Goal: Transaction & Acquisition: Book appointment/travel/reservation

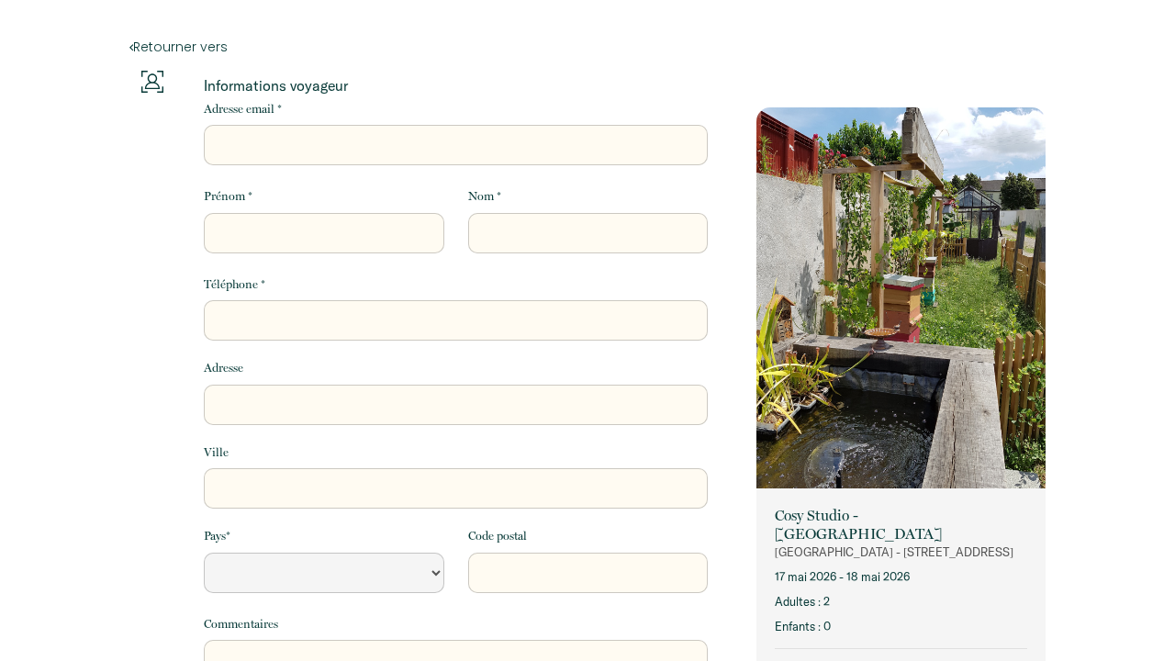
select select "Default select example"
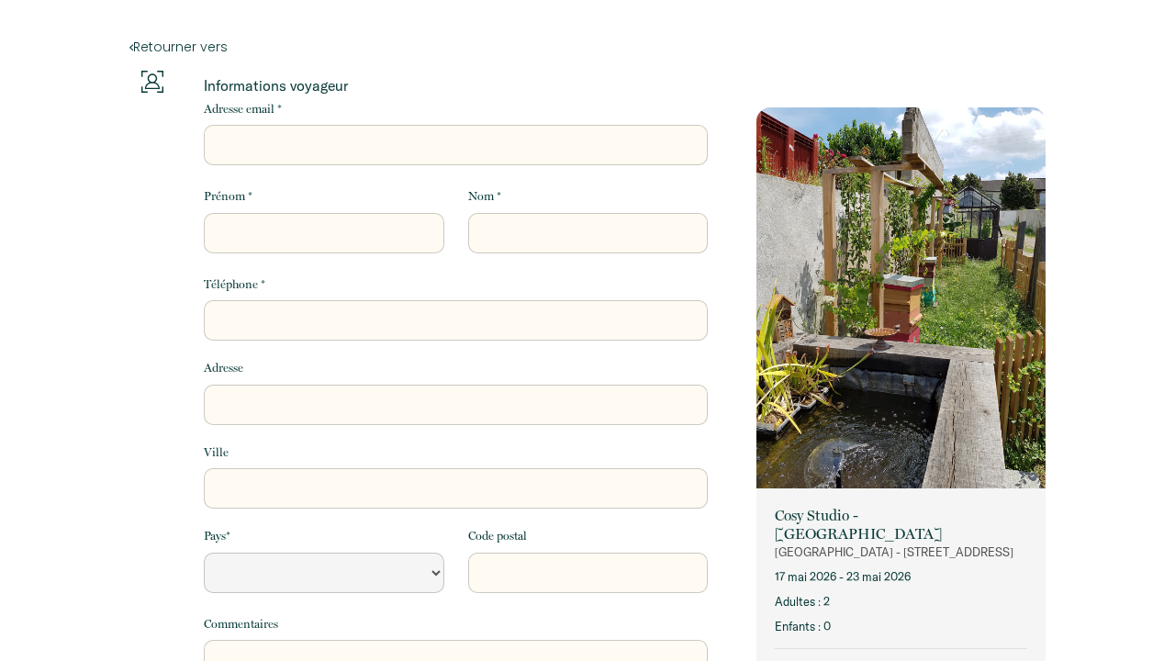
select select "Default select example"
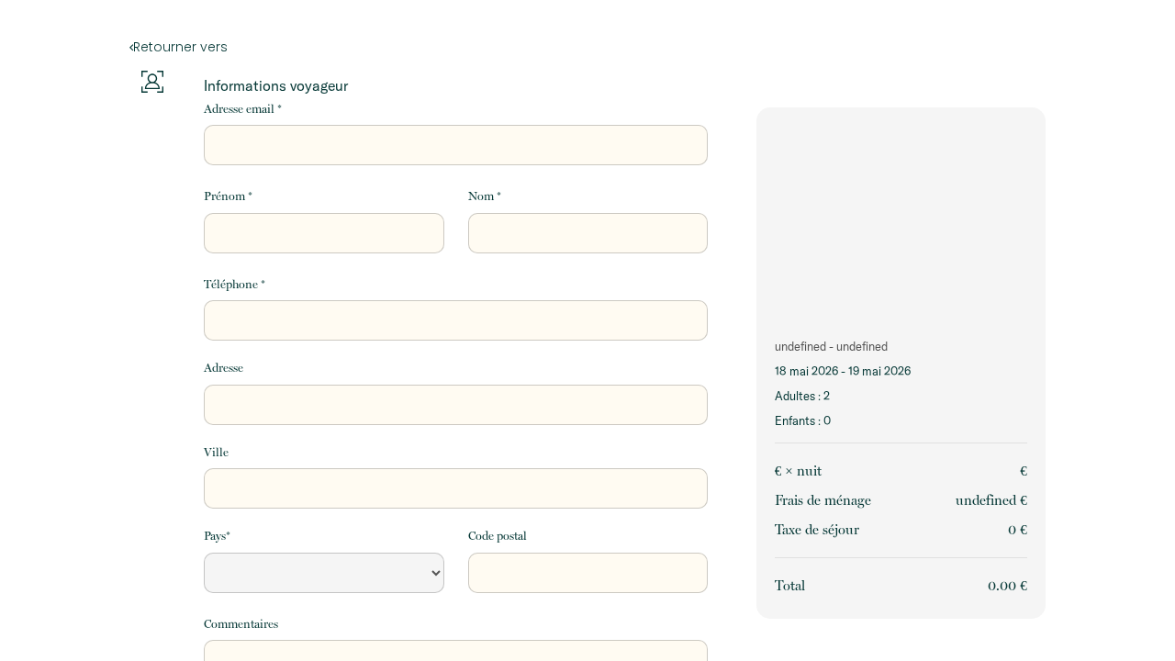
select select "Default select example"
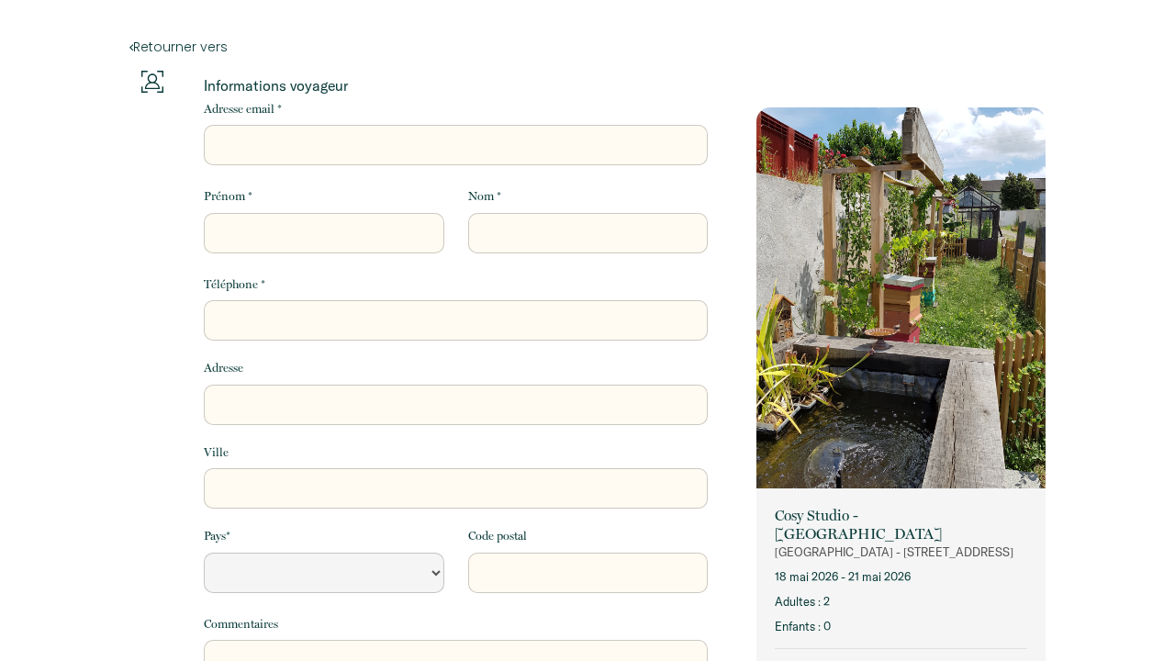
select select "Default select example"
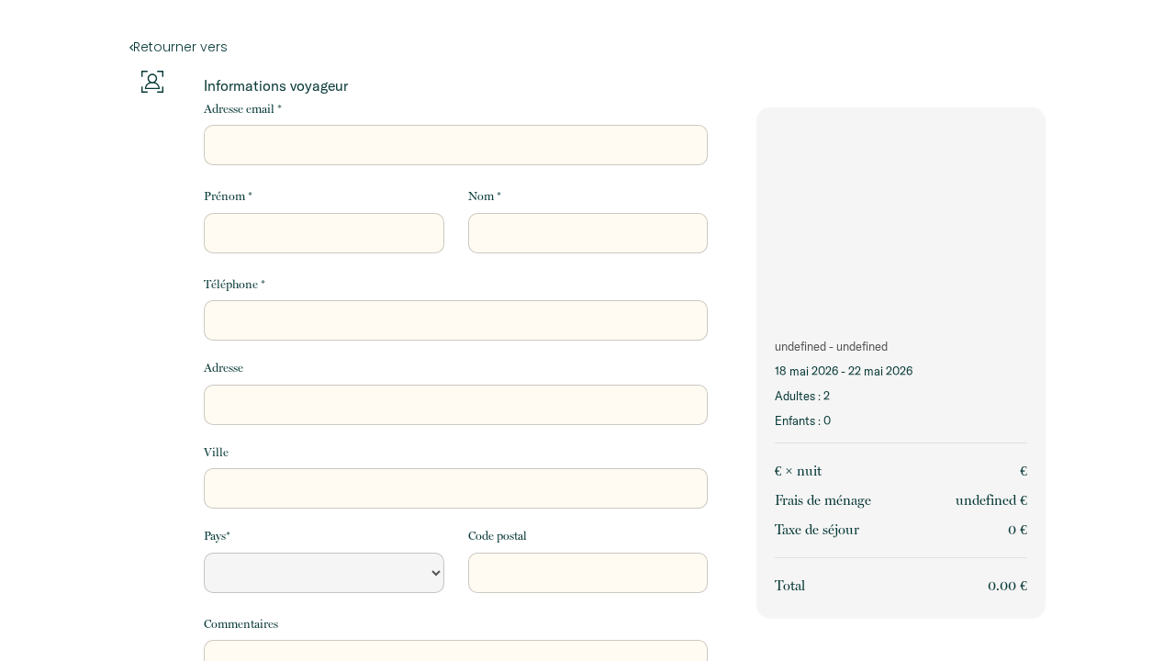
select select "Default select example"
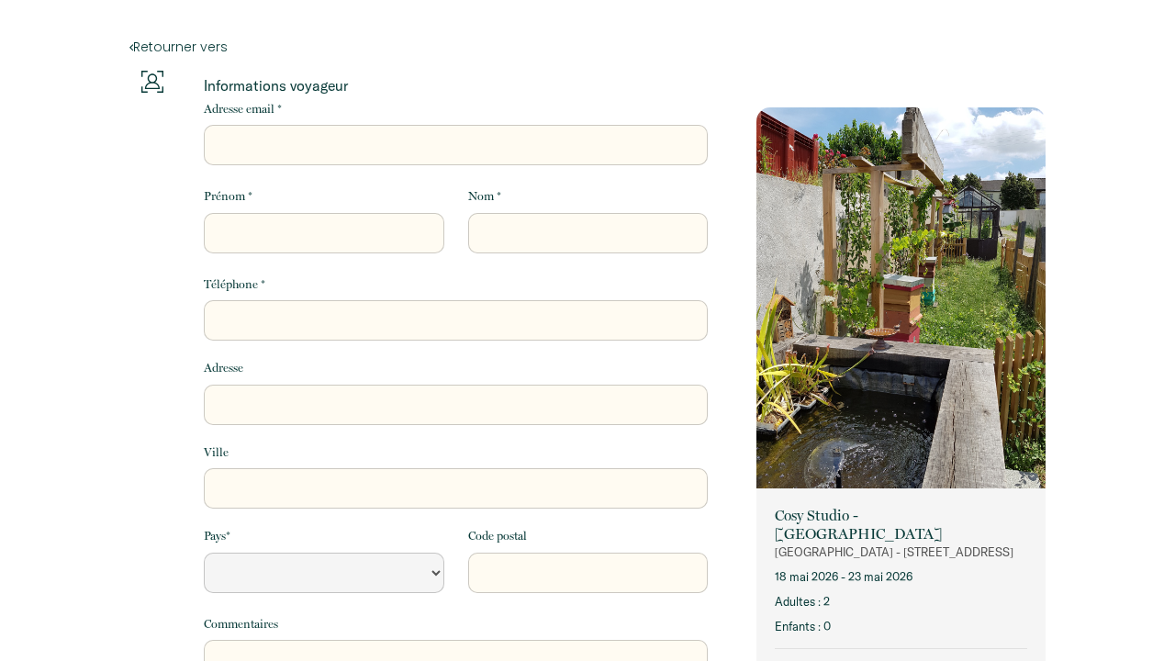
select select "Default select example"
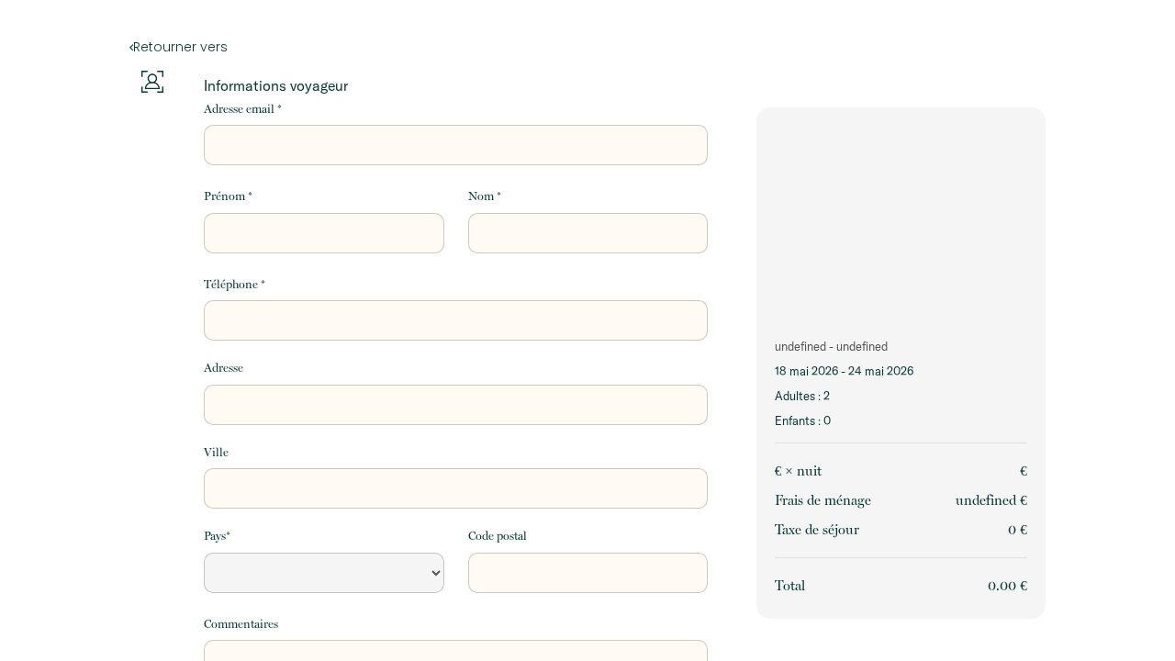
select select "Default select example"
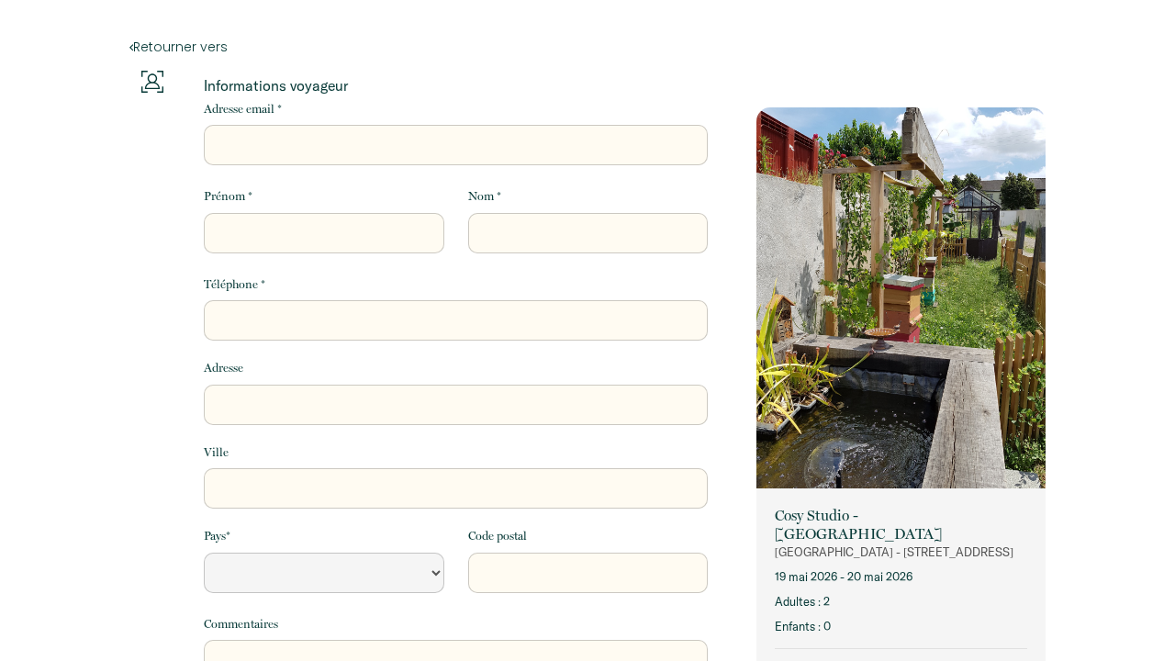
select select "Default select example"
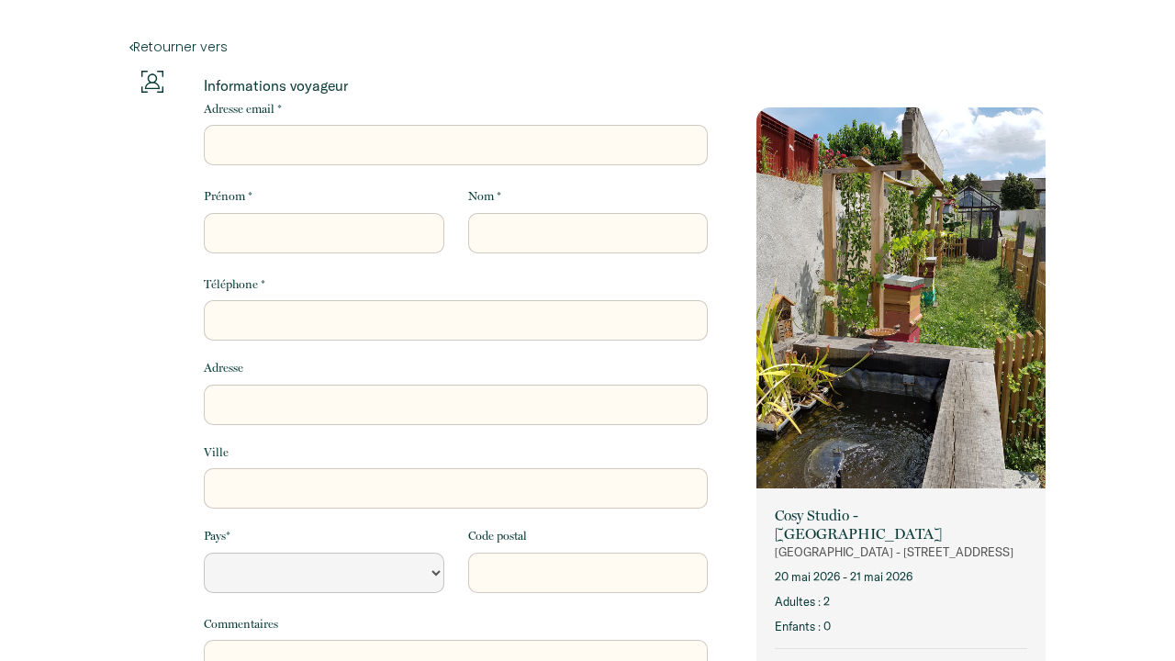
select select "Default select example"
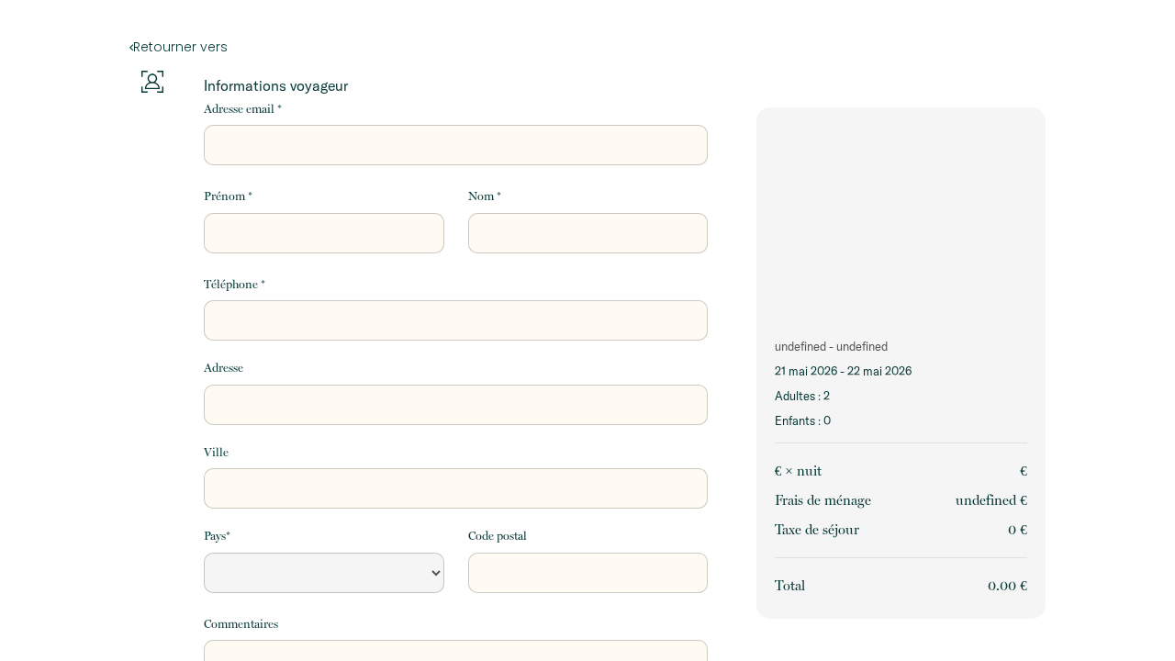
select select "Default select example"
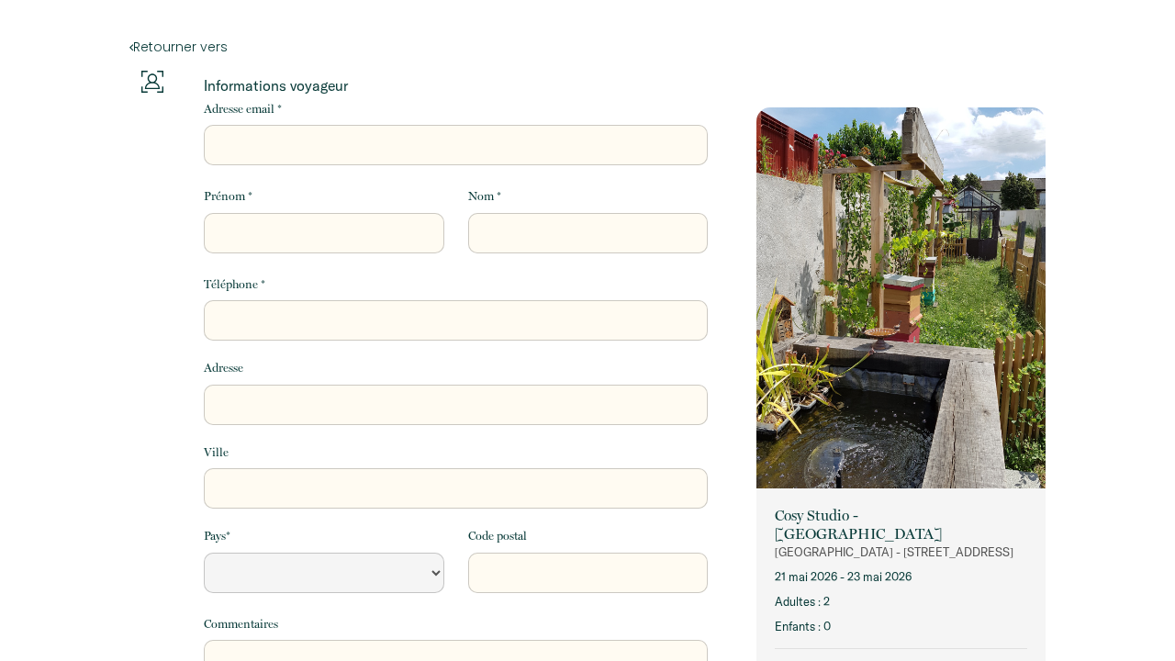
select select "Default select example"
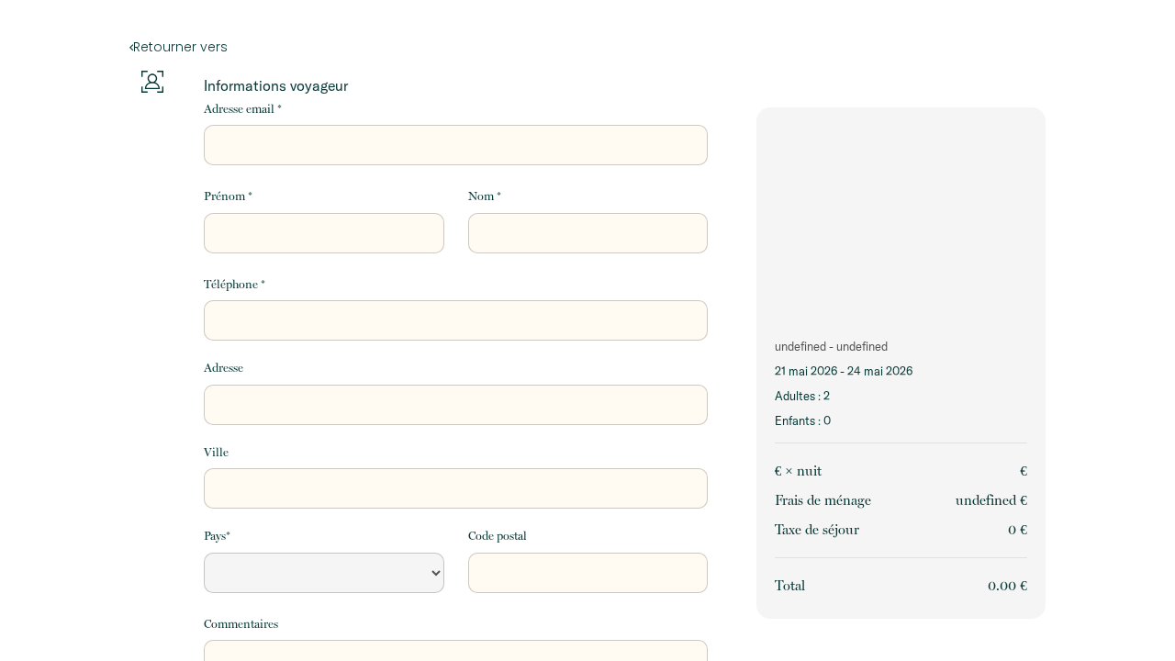
select select "Default select example"
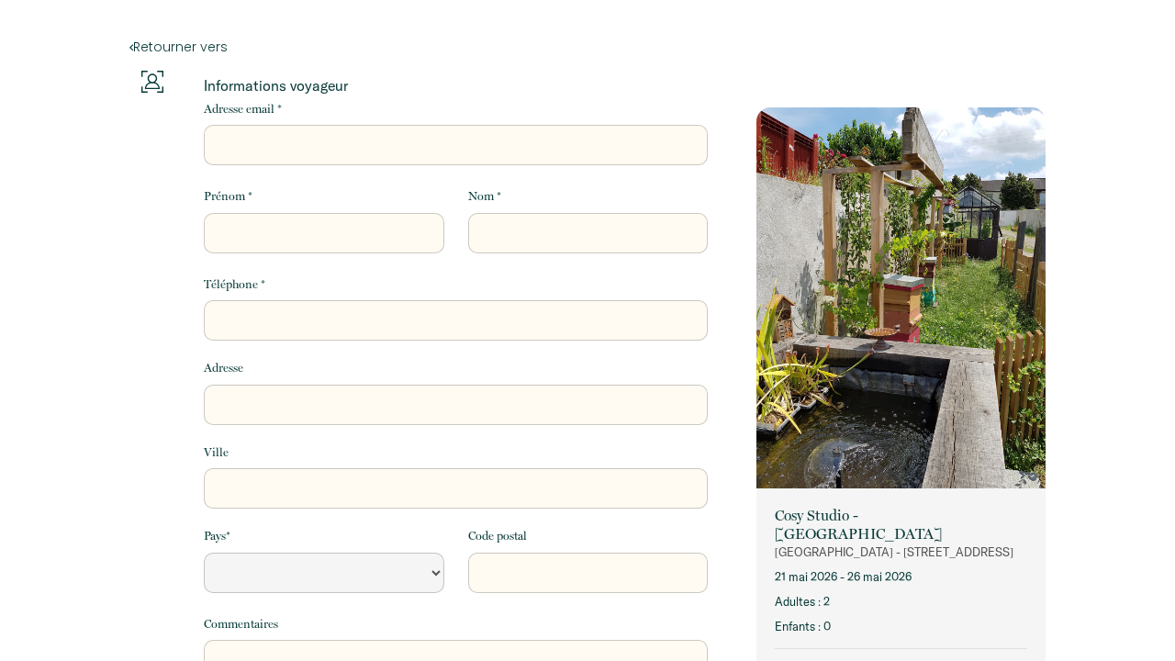
select select "Default select example"
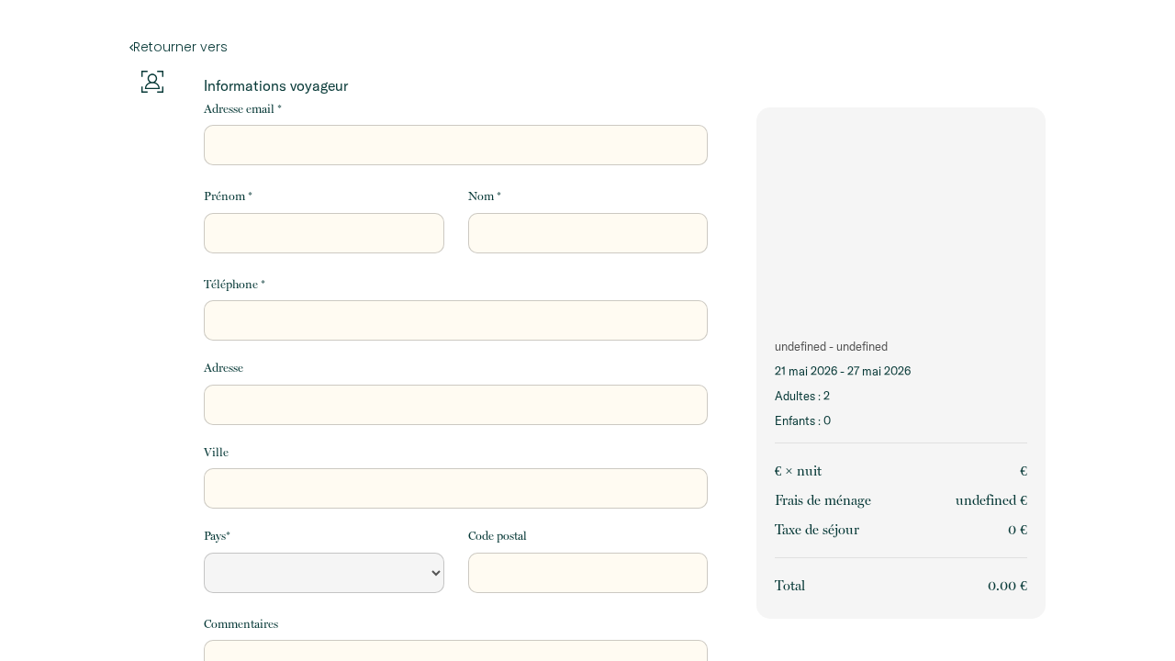
select select "Default select example"
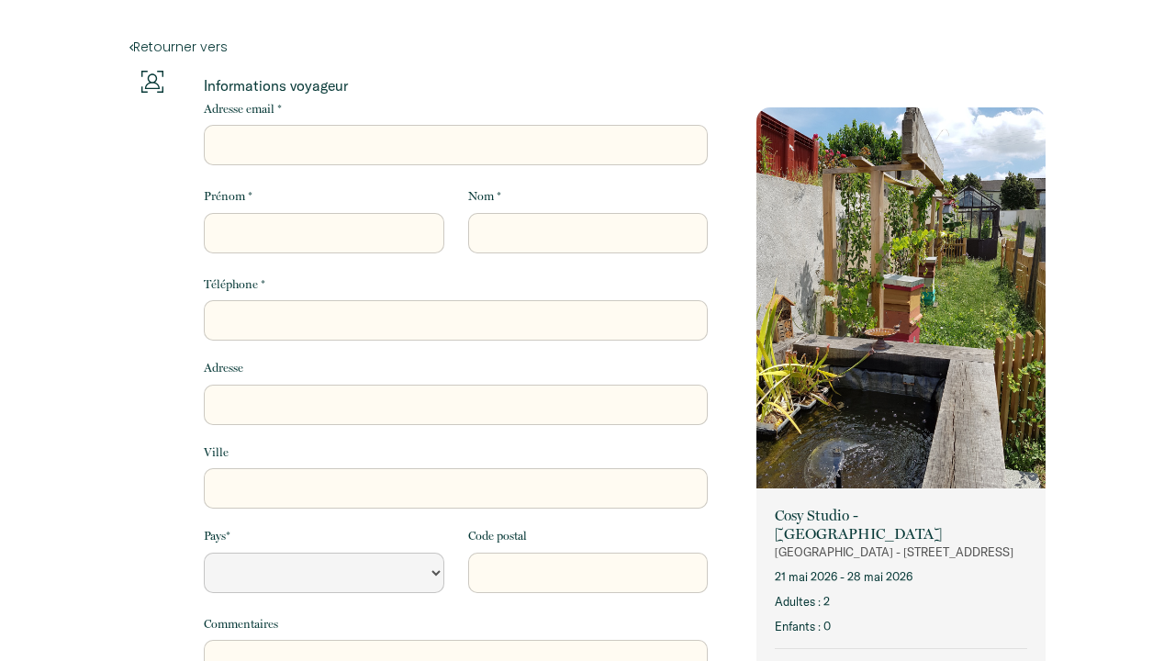
select select "Default select example"
